Goal: Download file/media

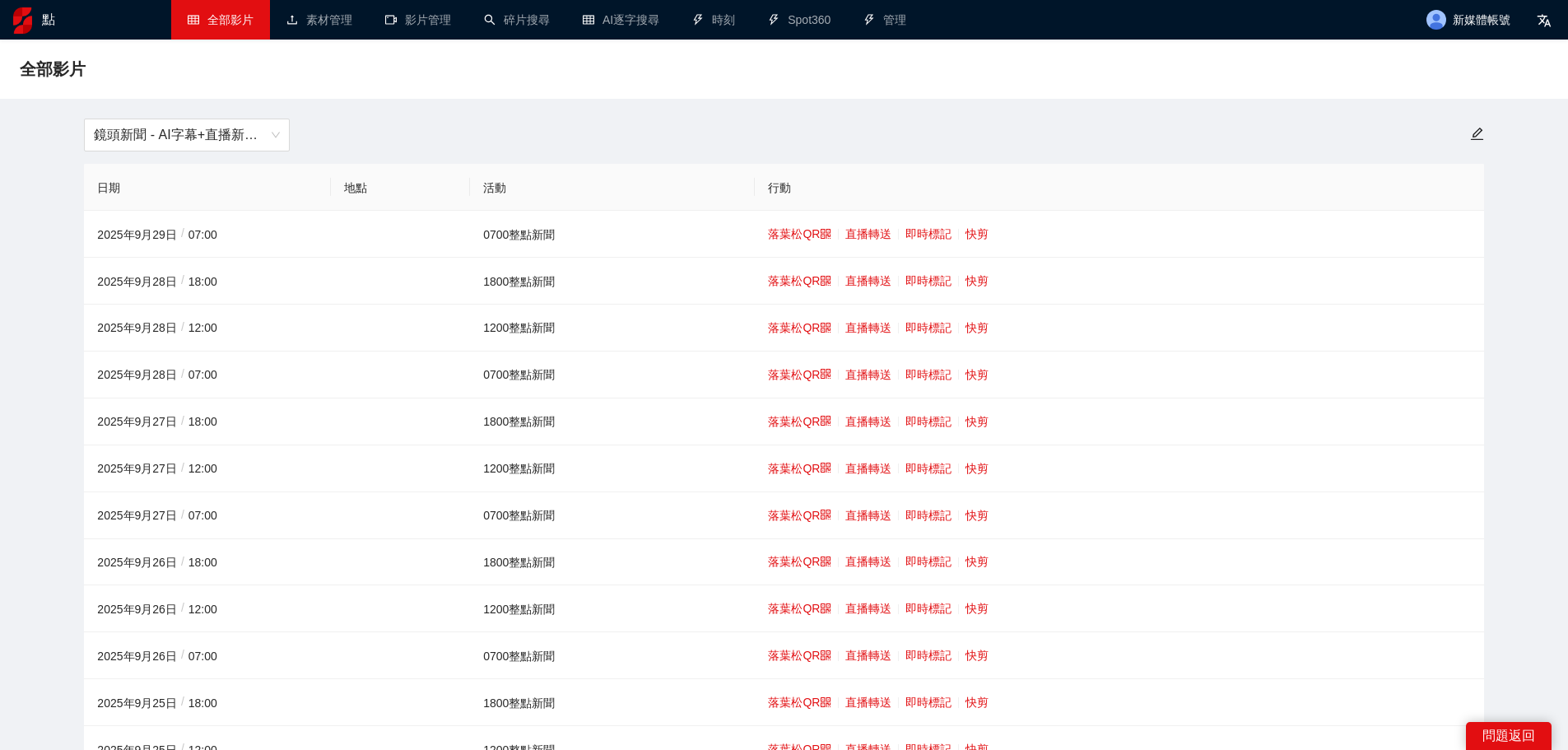
click at [1131, 145] on div "鏡頭新聞 - AI字幕+直播新聞（[DATE]-[DATE]）" at bounding box center [784, 135] width 1419 height 33
click at [970, 321] on font "快剪" at bounding box center [977, 327] width 23 height 13
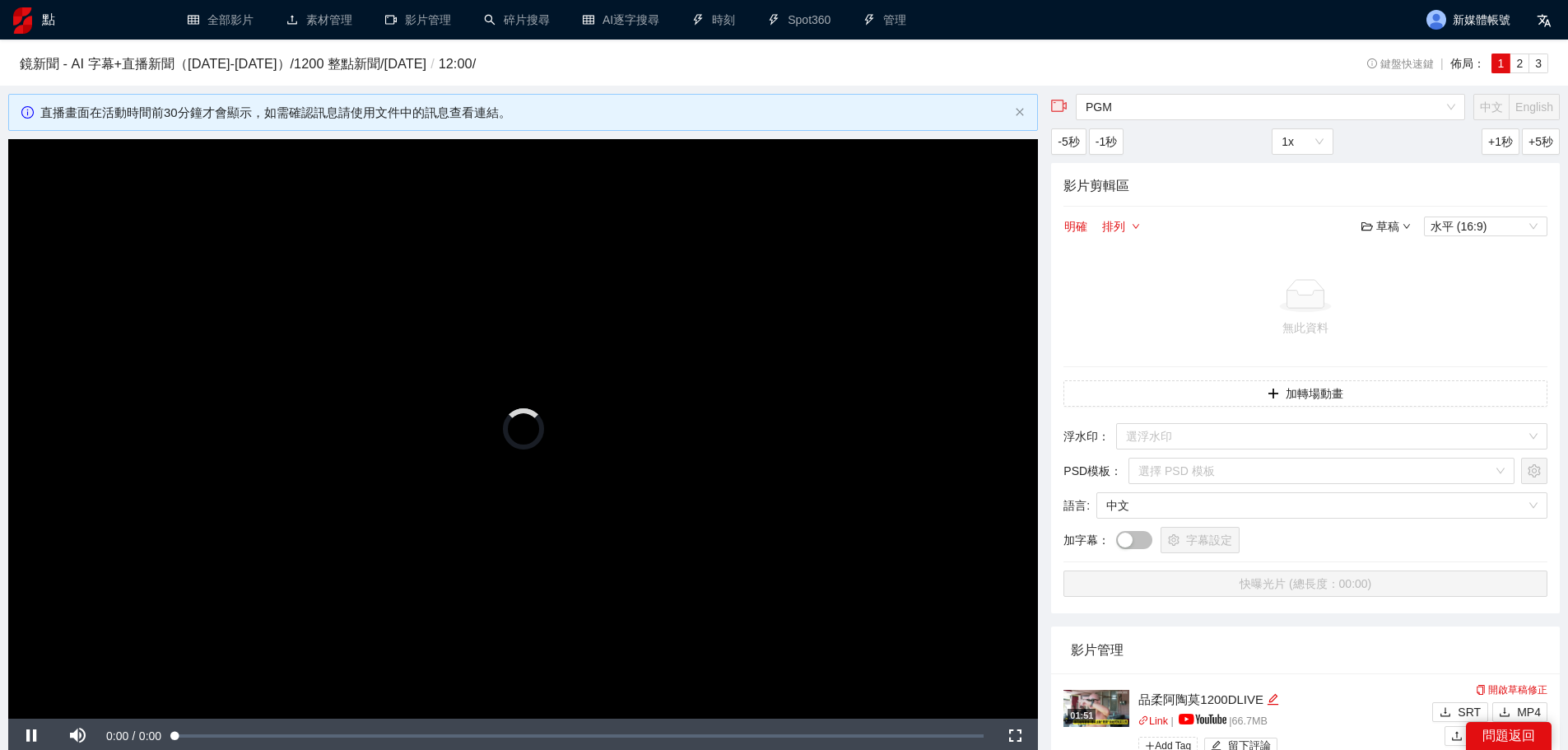
click at [666, 414] on video "Video Player" at bounding box center [522, 429] width 1029 height 580
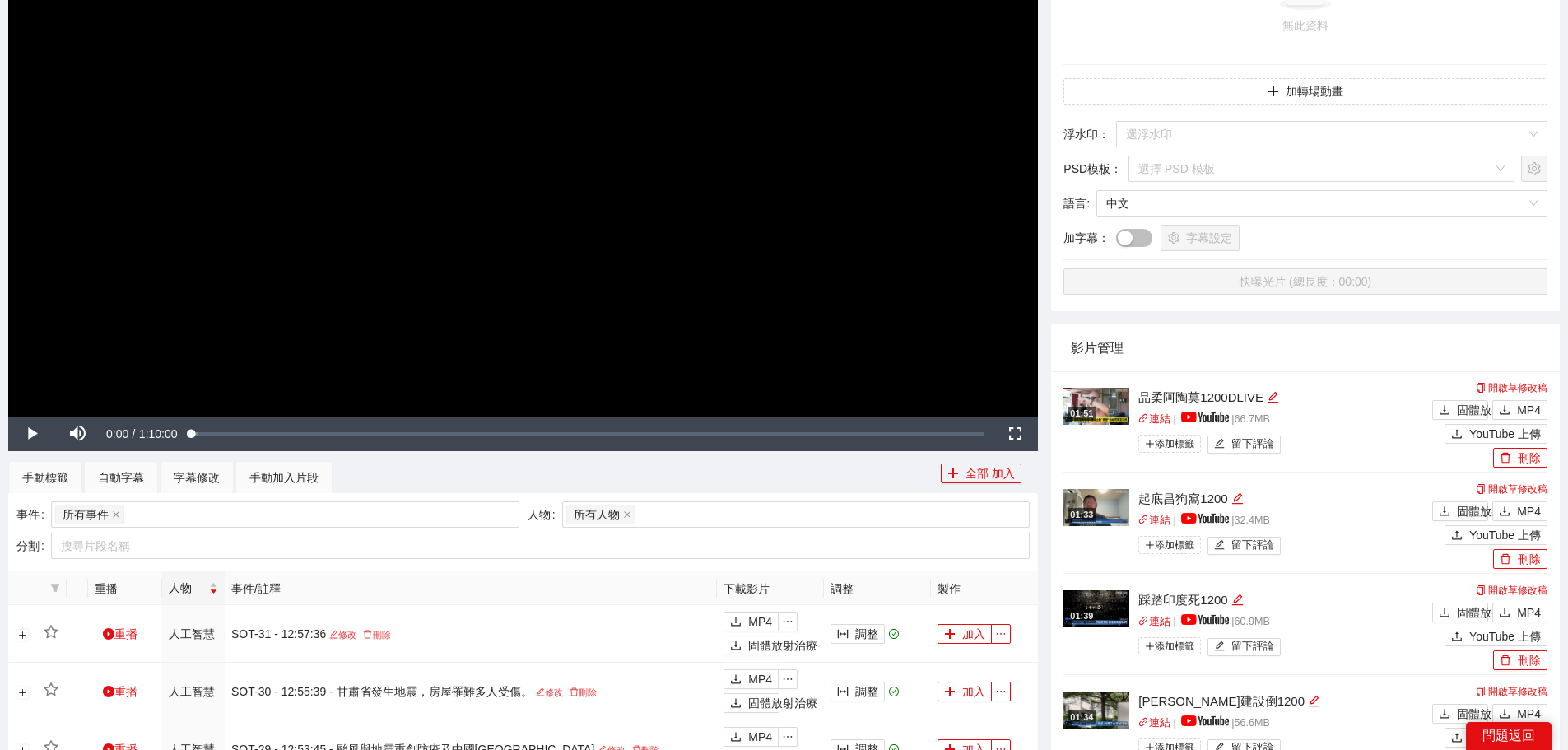
scroll to position [355, 0]
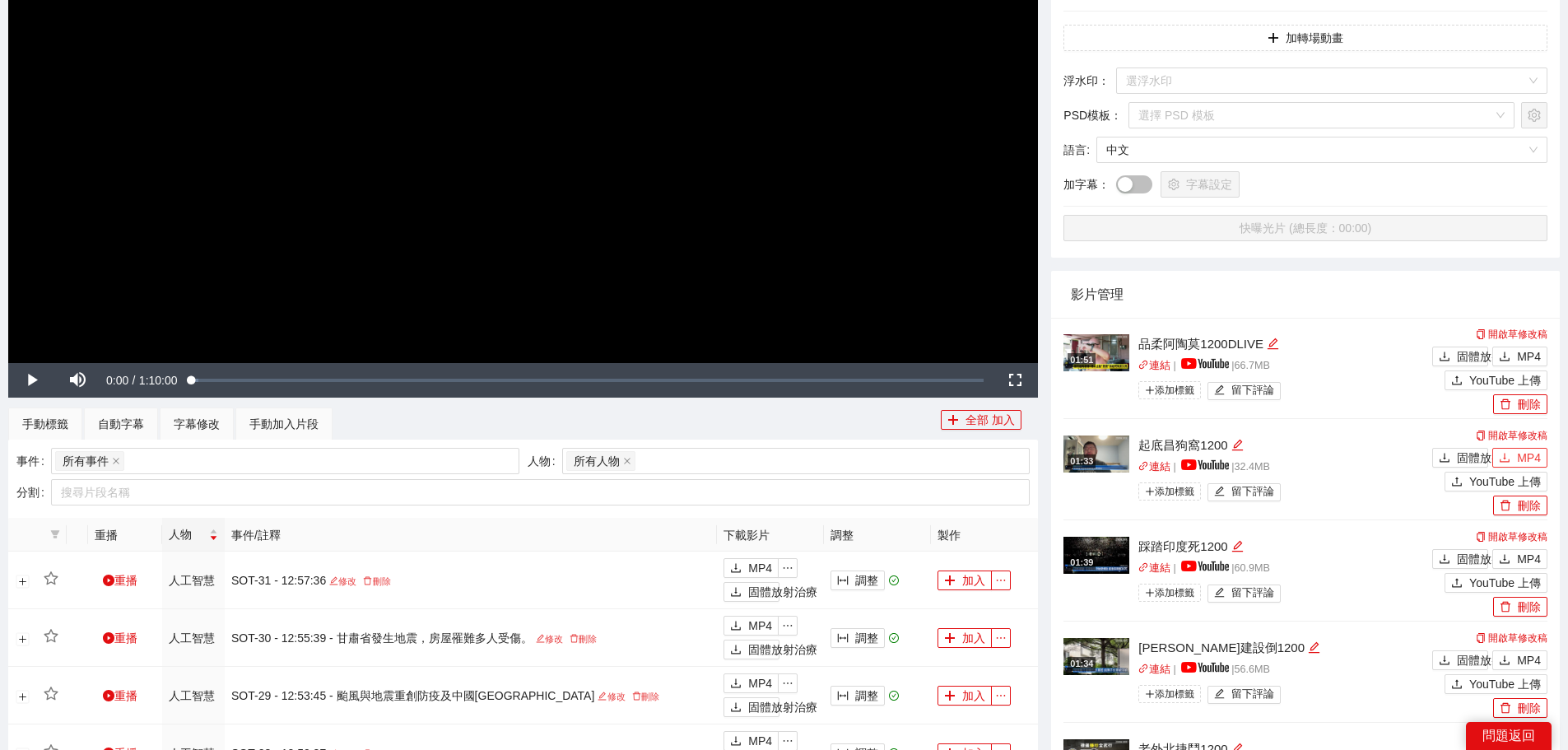
click at [1521, 460] on font "MP4" at bounding box center [1529, 458] width 24 height 13
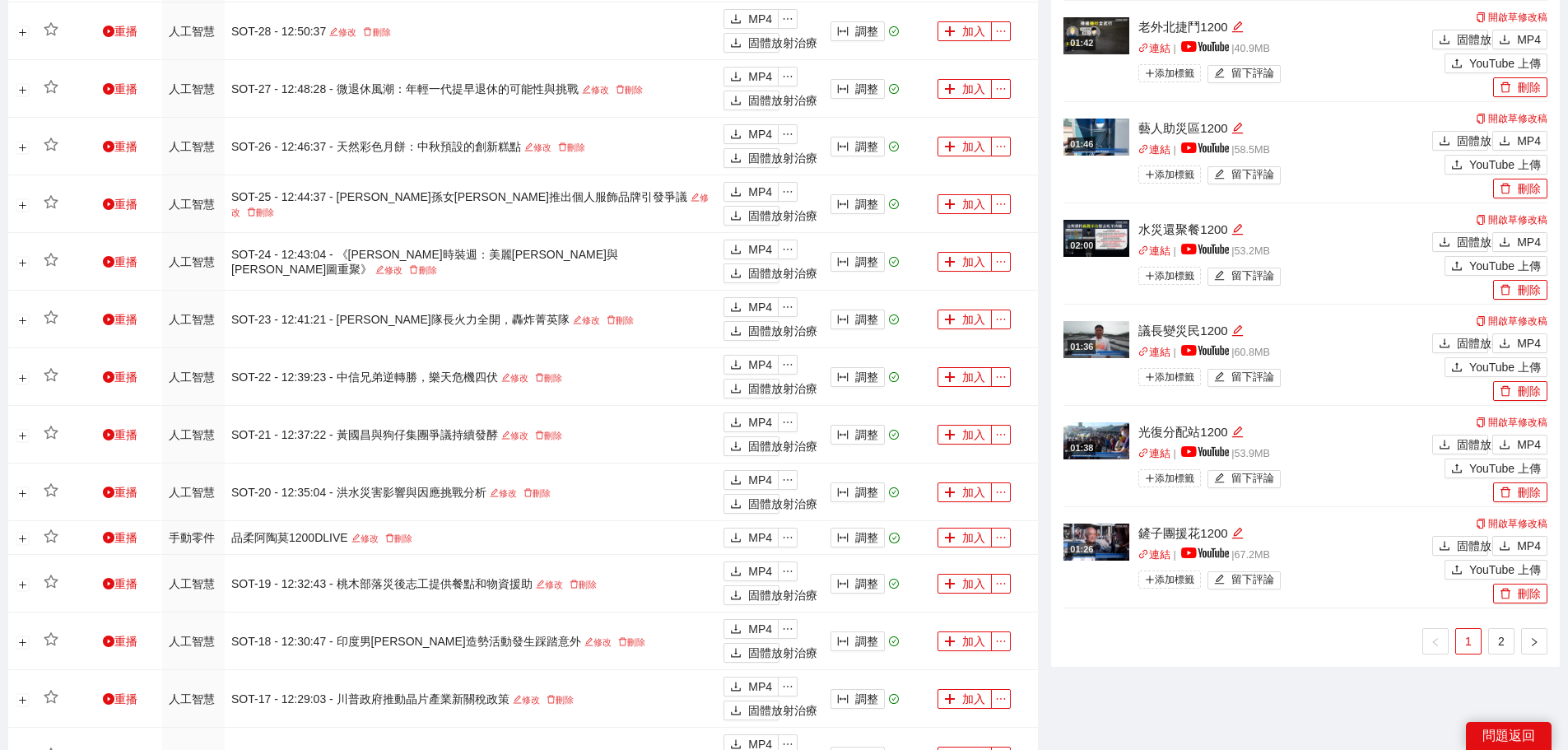
scroll to position [1090, 0]
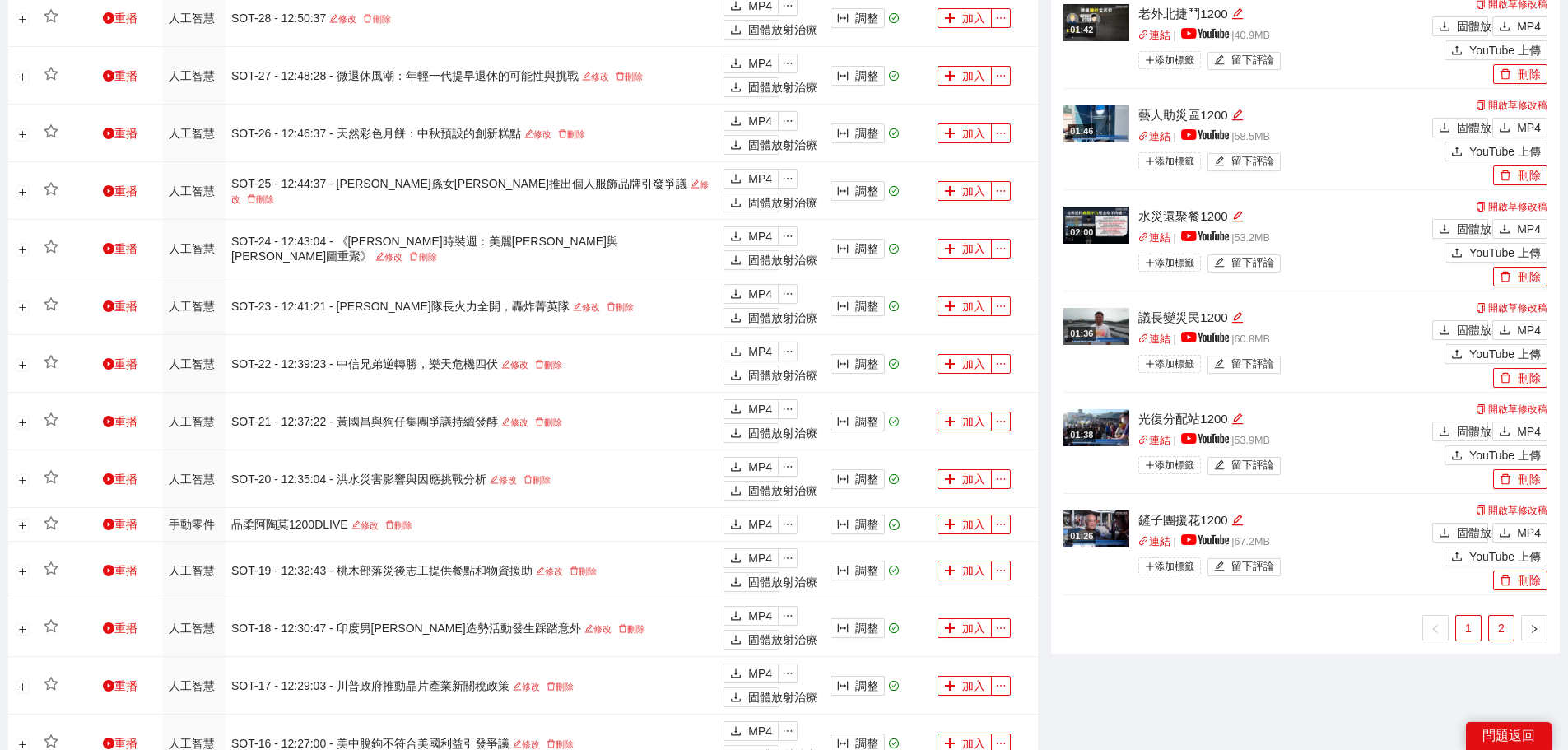
click at [1496, 621] on link "2" at bounding box center [1502, 628] width 25 height 25
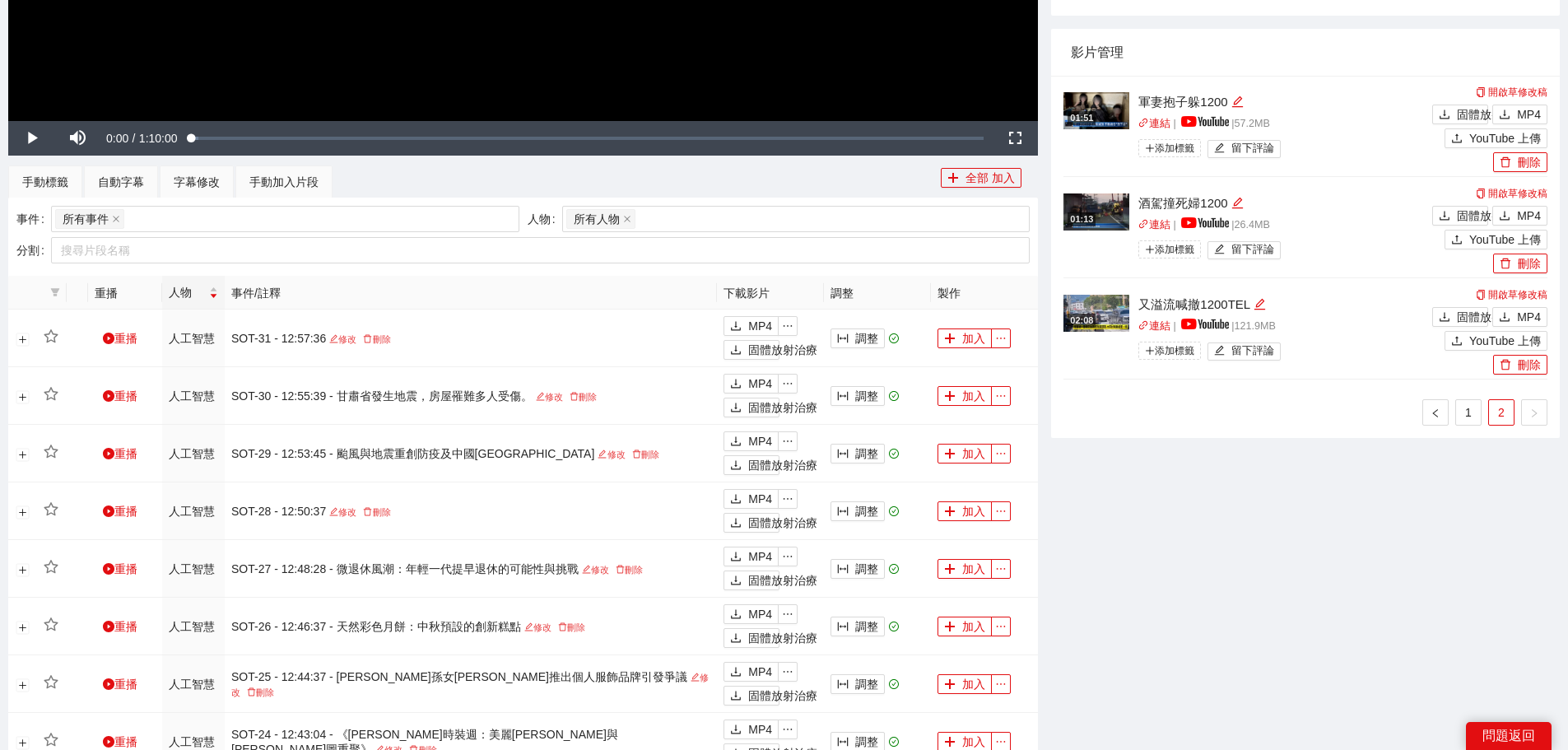
scroll to position [597, 0]
click at [1523, 112] on font "MP4" at bounding box center [1529, 115] width 24 height 13
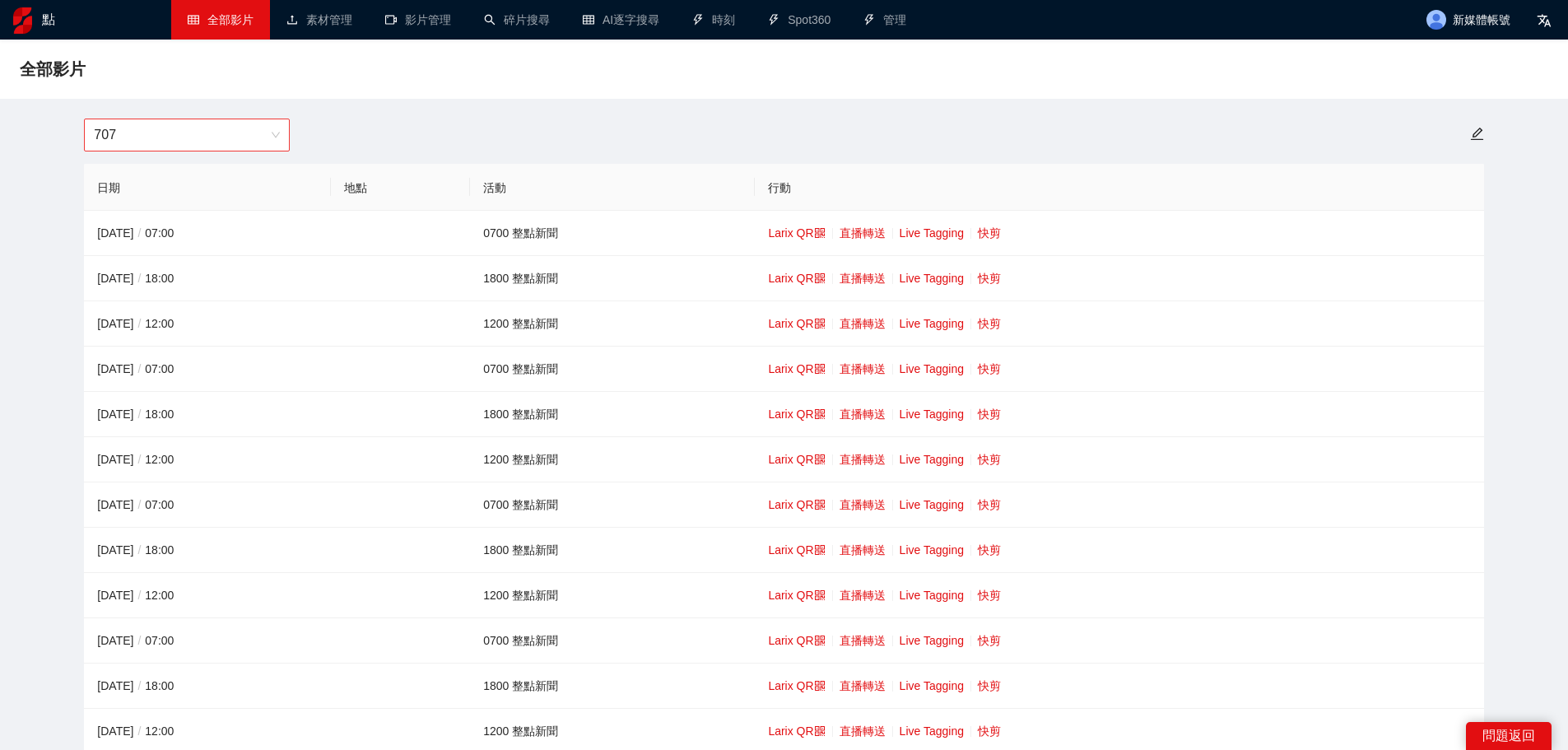
click at [219, 131] on span "707" at bounding box center [187, 135] width 186 height 31
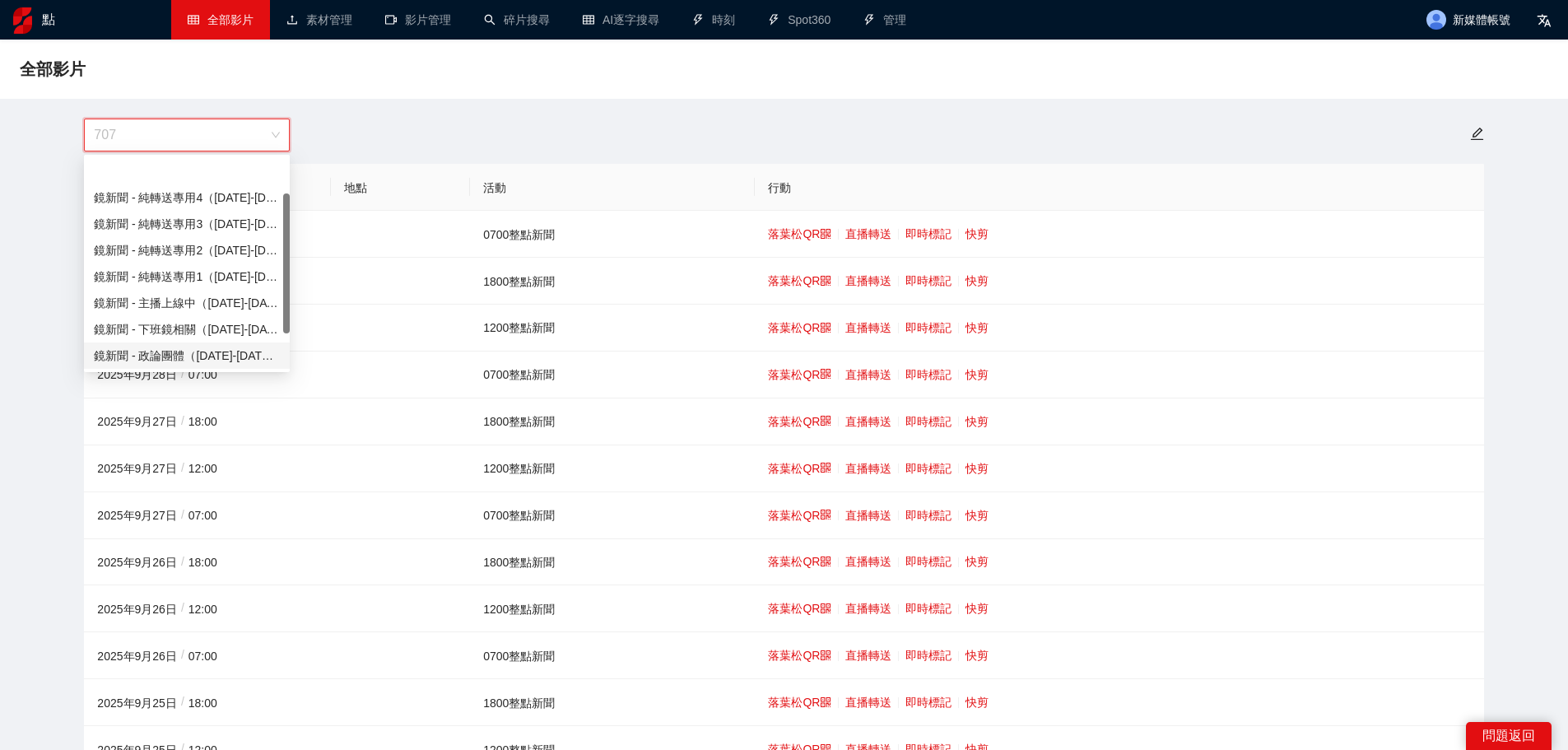
scroll to position [53, 0]
click at [218, 328] on font "鏡頭新聞 - 直播新聞（[DATE]-[DATE]）" at bounding box center [195, 329] width 202 height 13
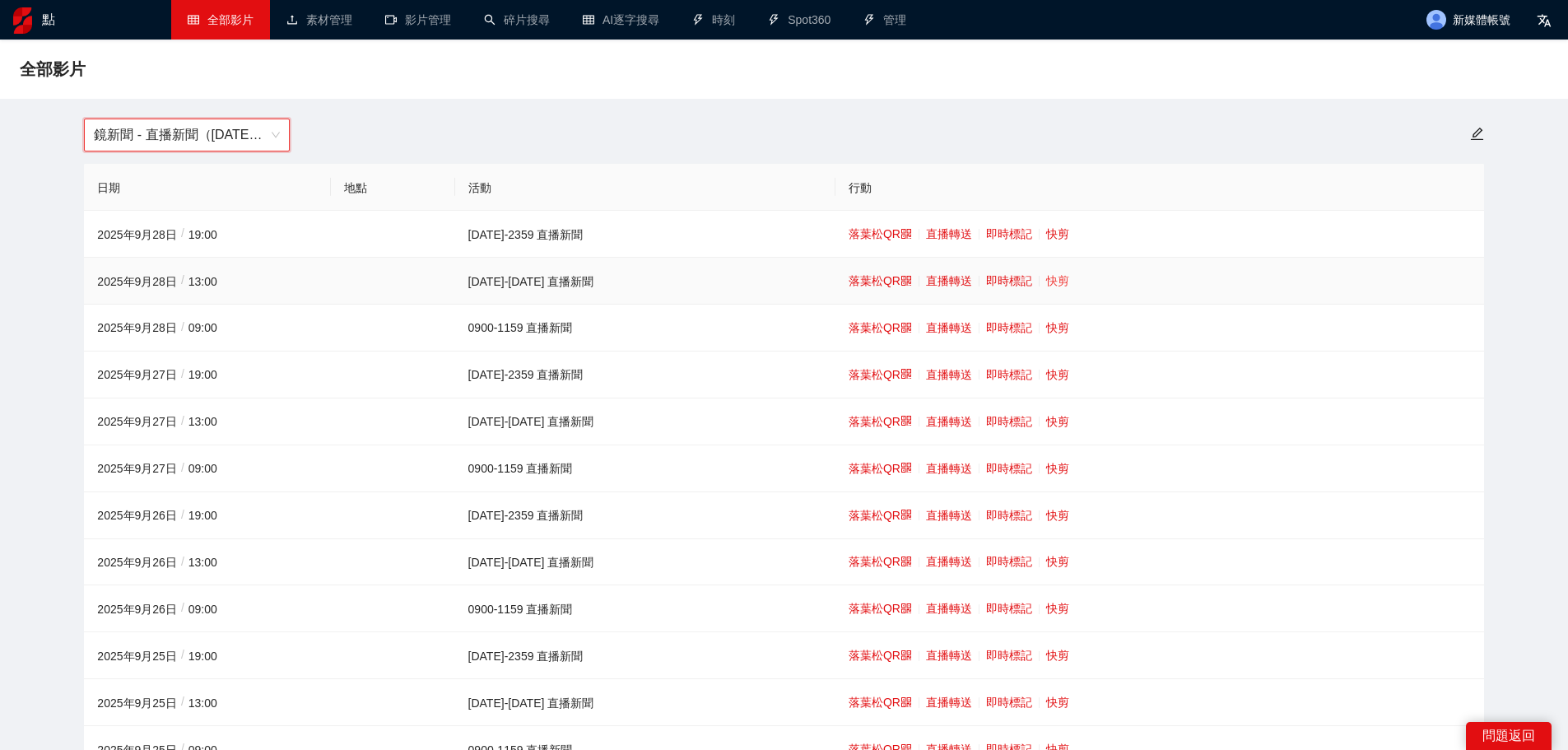
click at [1047, 277] on font "快剪" at bounding box center [1058, 280] width 23 height 13
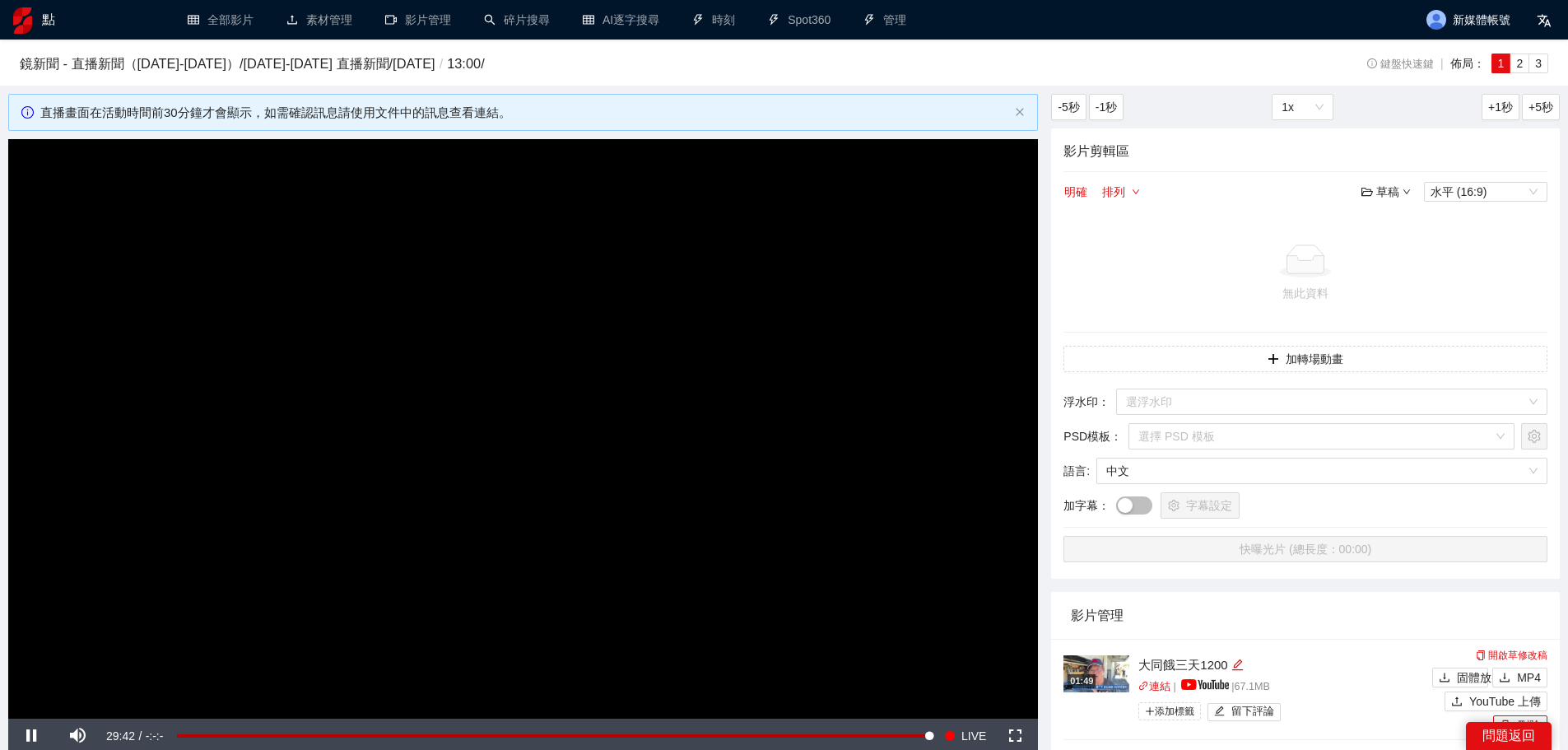
click at [452, 379] on video "Video Player" at bounding box center [522, 429] width 1029 height 580
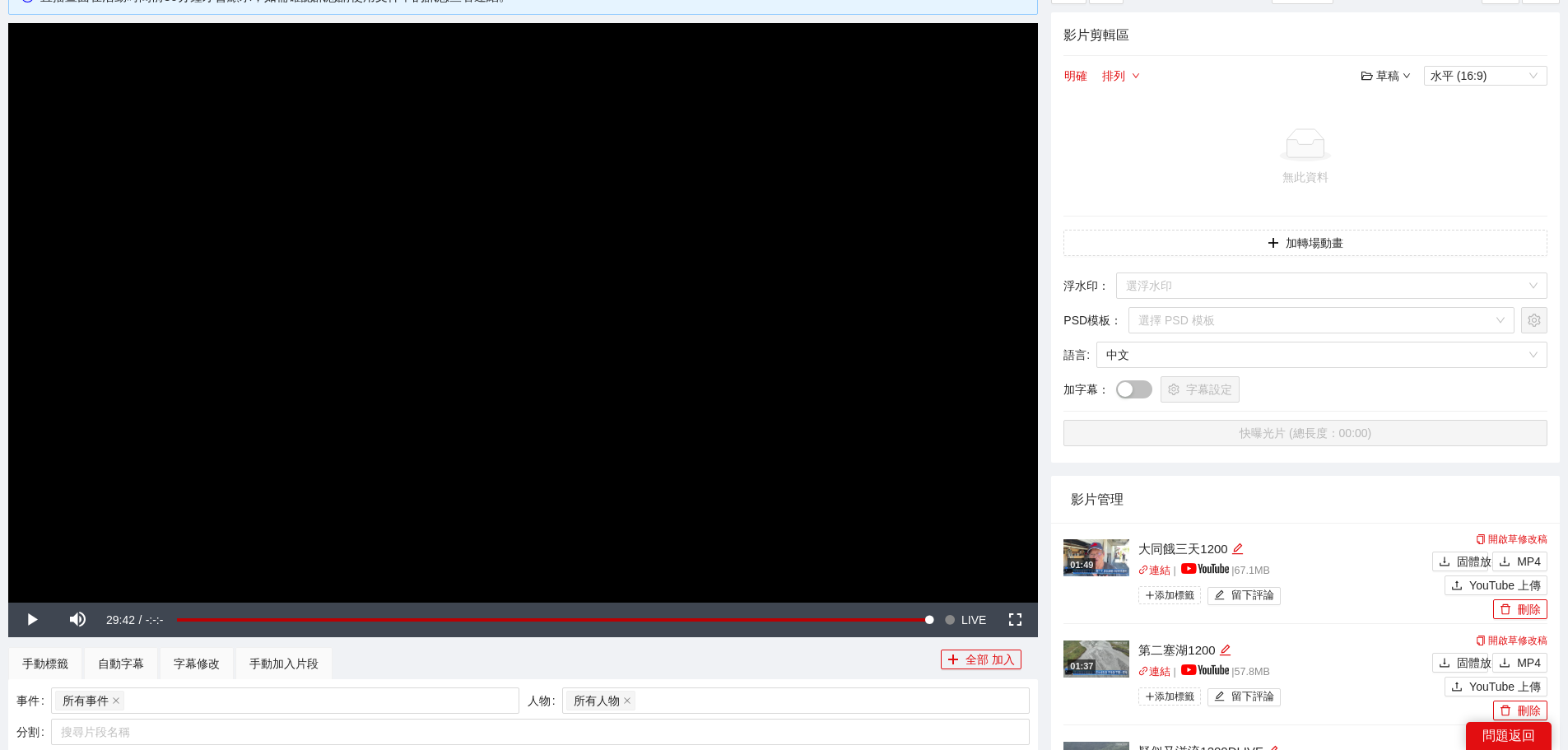
scroll to position [193, 0]
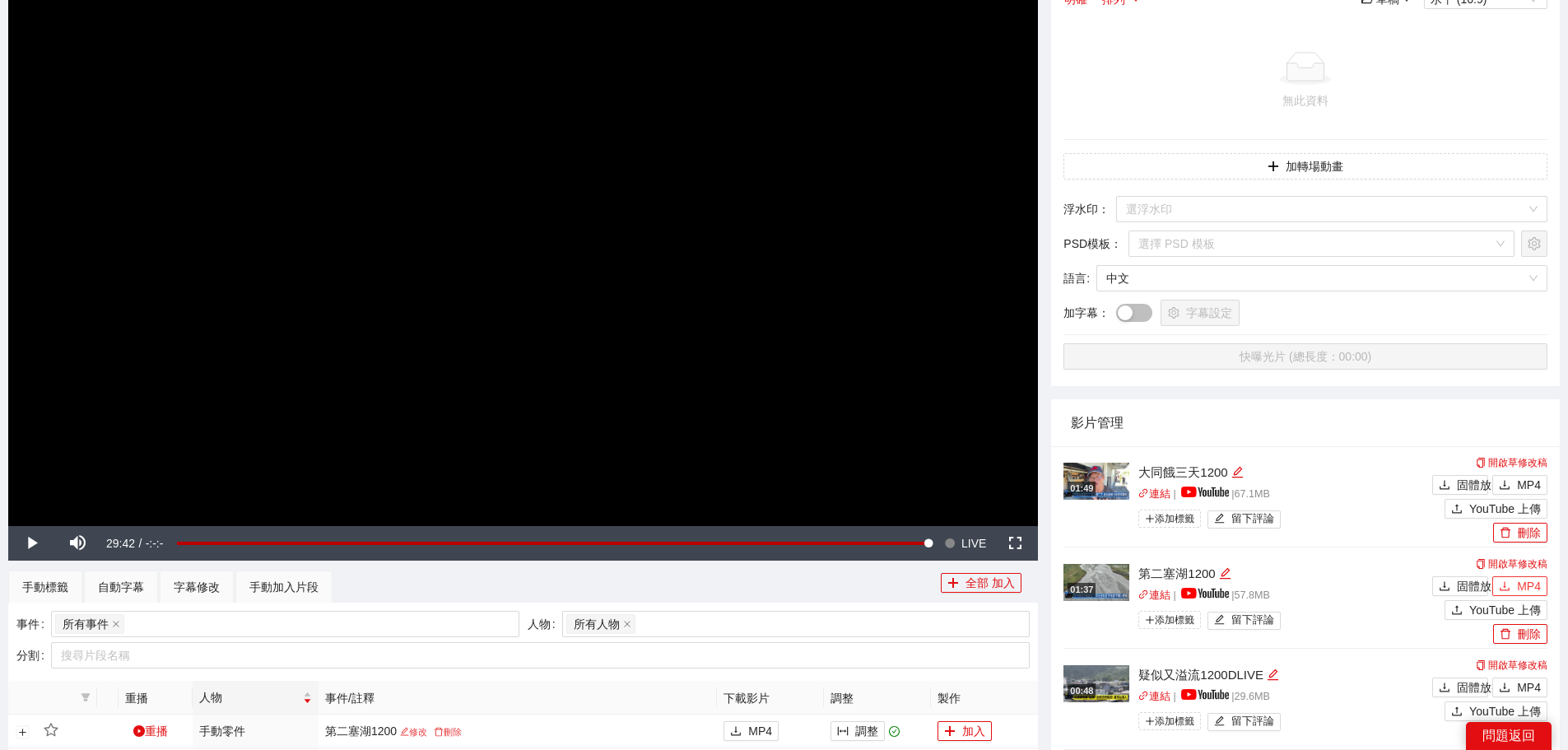
click at [1530, 577] on span "MP4" at bounding box center [1529, 586] width 24 height 18
click at [1525, 478] on font "MP4" at bounding box center [1529, 484] width 24 height 13
